Goal: Check status: Check status

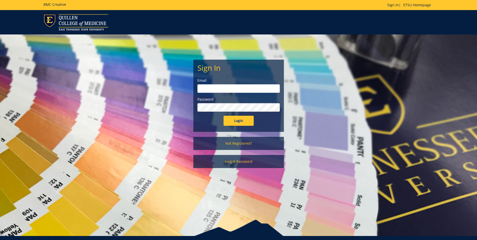
click at [213, 85] on input "email" at bounding box center [239, 88] width 83 height 9
type input "[EMAIL_ADDRESS][DOMAIN_NAME]"
click at [224, 116] on input "Login" at bounding box center [239, 121] width 30 height 10
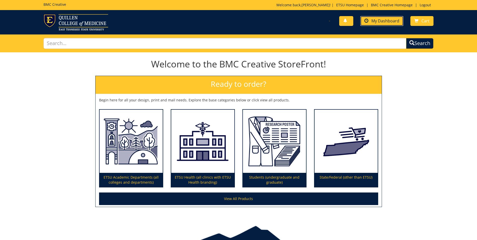
click at [387, 22] on span "My Dashboard" at bounding box center [386, 21] width 28 height 6
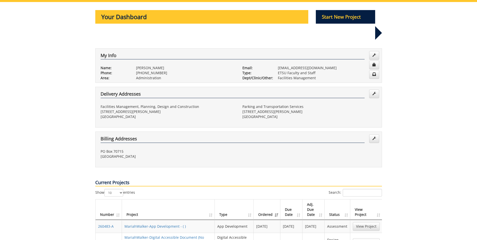
scroll to position [75, 0]
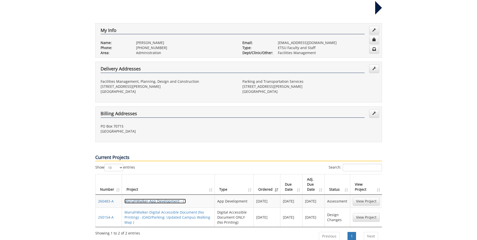
click at [153, 199] on link "MariahWalker-App Development - ( )" at bounding box center [155, 201] width 61 height 5
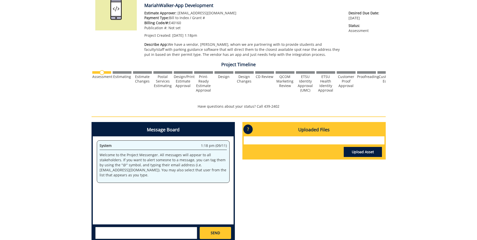
scroll to position [101, 0]
